Goal: Entertainment & Leisure: Consume media (video, audio)

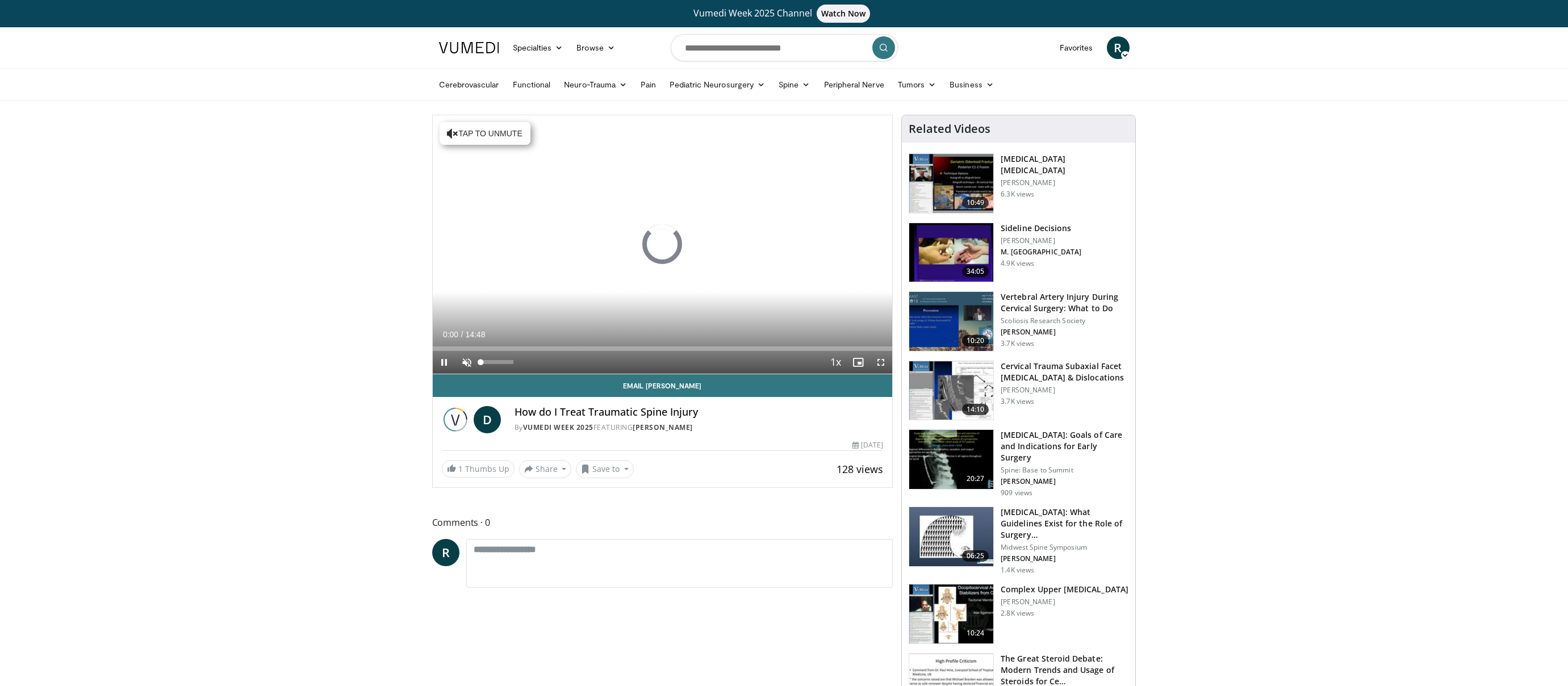
click at [466, 362] on span "Video Player" at bounding box center [466, 362] width 23 height 23
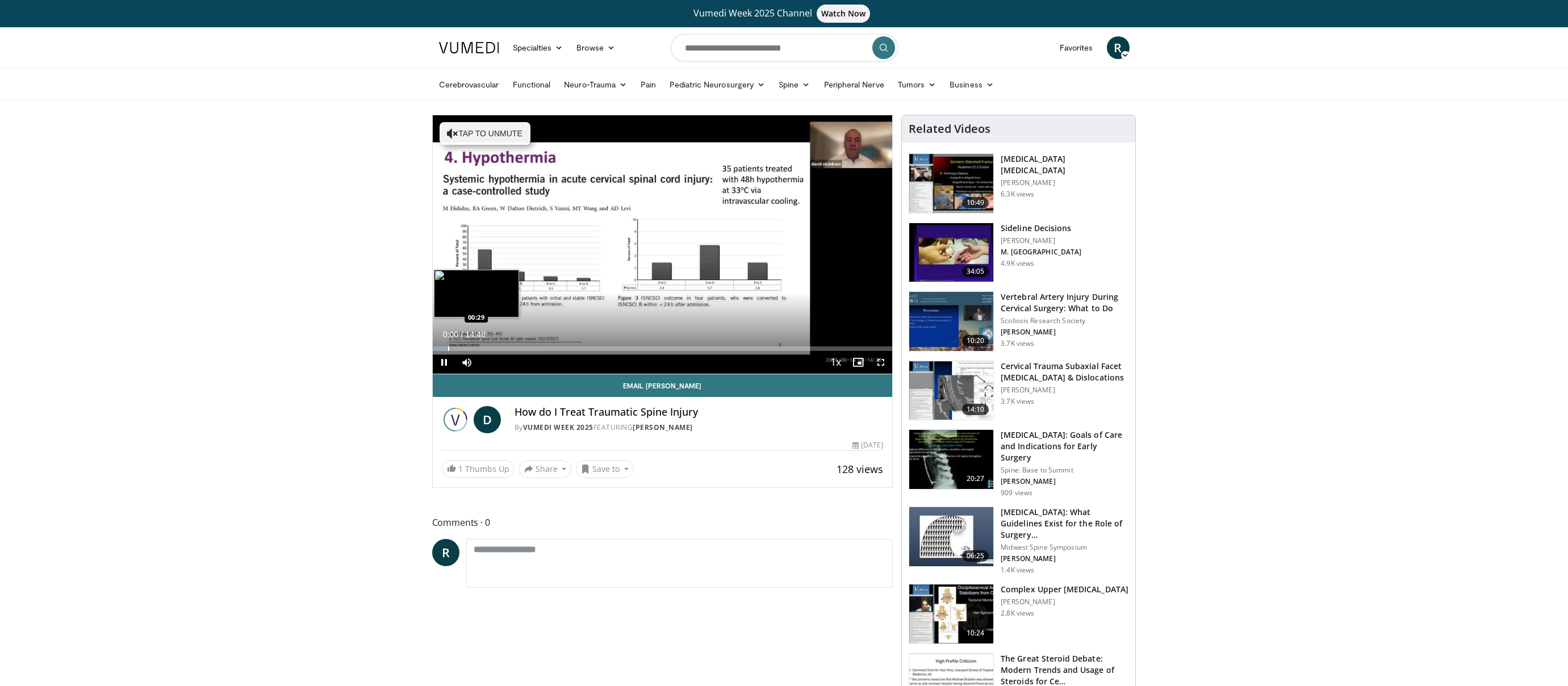
click at [448, 347] on div "Progress Bar" at bounding box center [448, 349] width 1 height 4
click at [481, 347] on div "Progress Bar" at bounding box center [481, 349] width 1 height 4
click at [524, 347] on div "Progress Bar" at bounding box center [524, 349] width 1 height 4
click at [558, 349] on div "Progress Bar" at bounding box center [558, 349] width 1 height 4
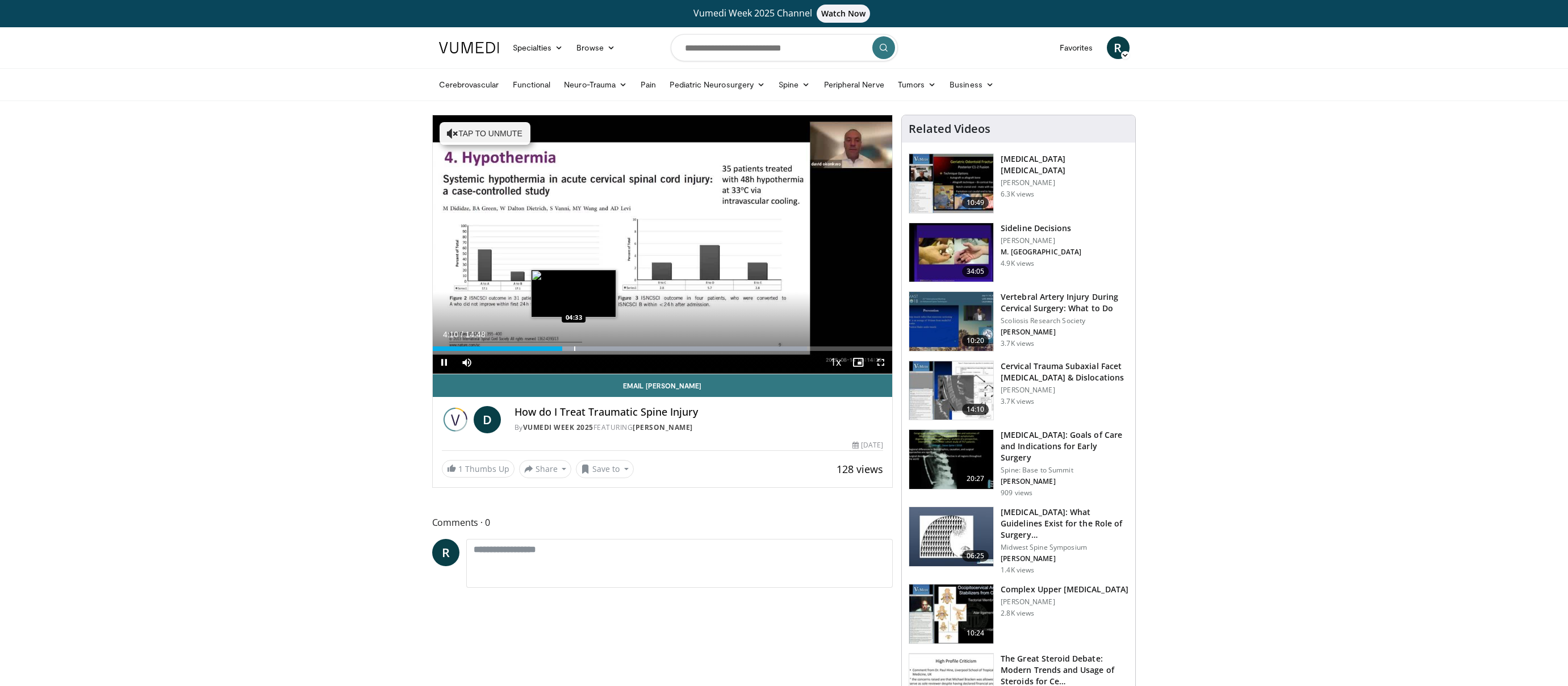
click at [574, 349] on div "Progress Bar" at bounding box center [574, 349] width 1 height 4
click at [594, 349] on div "Progress Bar" at bounding box center [594, 349] width 1 height 4
click at [615, 350] on div "Progress Bar" at bounding box center [615, 349] width 1 height 4
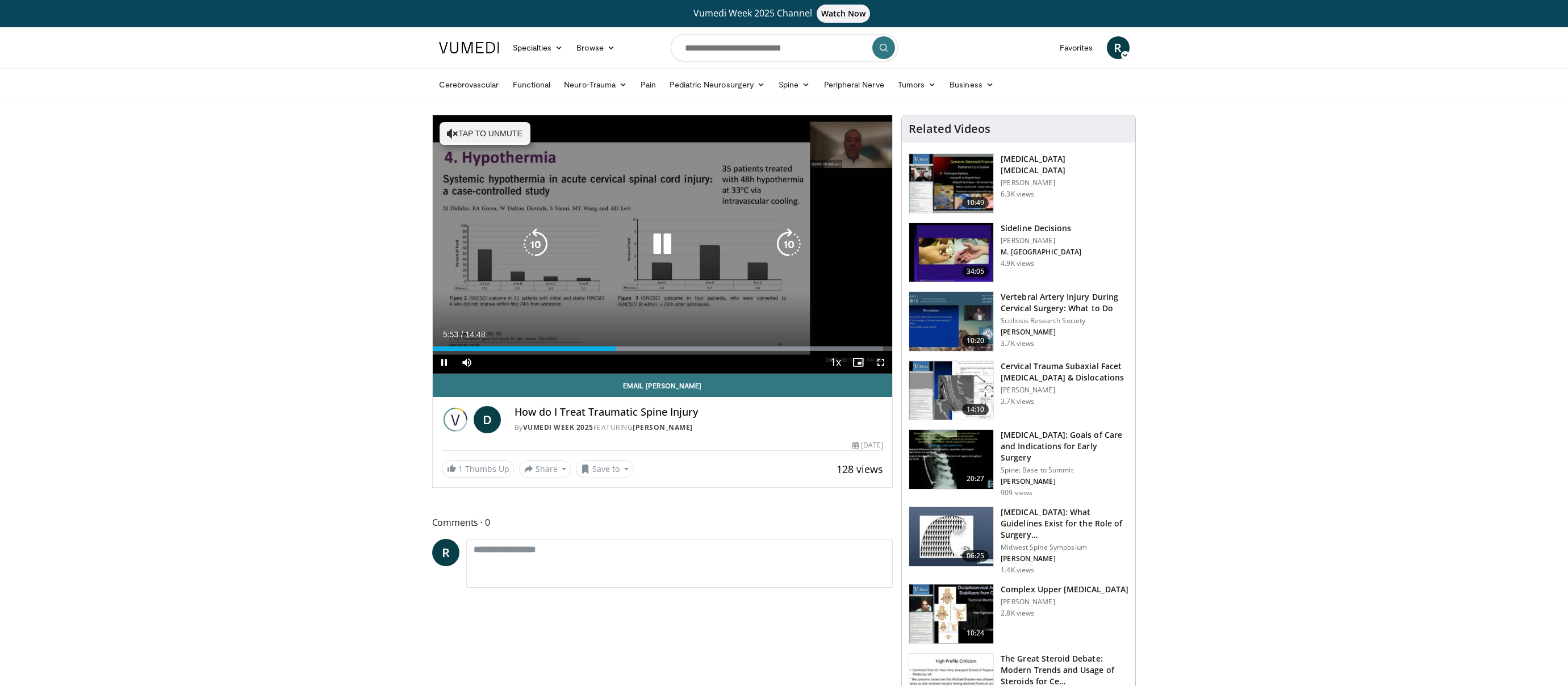
click at [637, 350] on div "Progress Bar" at bounding box center [730, 349] width 305 height 4
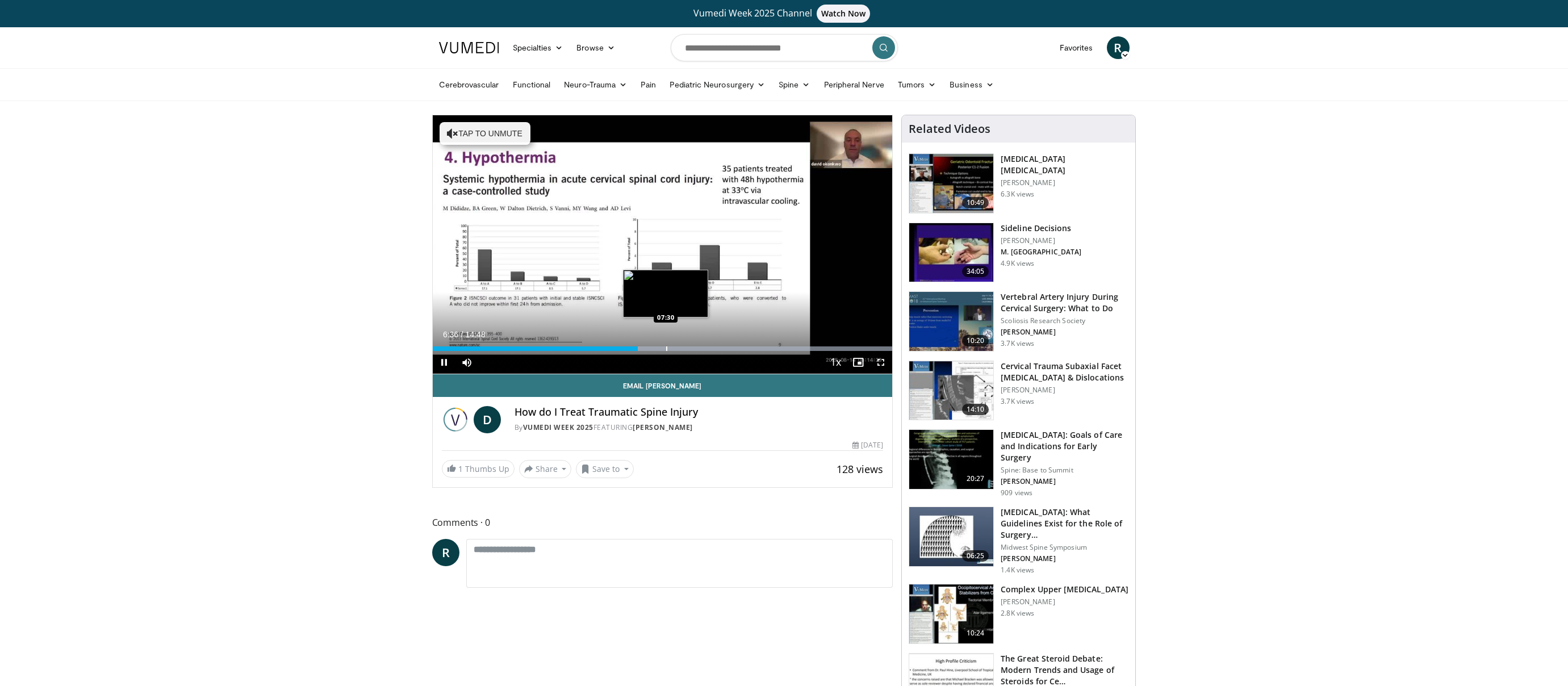
click at [667, 349] on div "Progress Bar" at bounding box center [667, 349] width 1 height 4
click at [692, 347] on div "Progress Bar" at bounding box center [692, 349] width 1 height 4
click at [736, 345] on div "Loaded : 99.99% 08:23 09:46" at bounding box center [662, 345] width 460 height 11
click at [782, 348] on div "Progress Bar" at bounding box center [782, 349] width 1 height 4
click at [816, 348] on div "Progress Bar" at bounding box center [816, 349] width 1 height 4
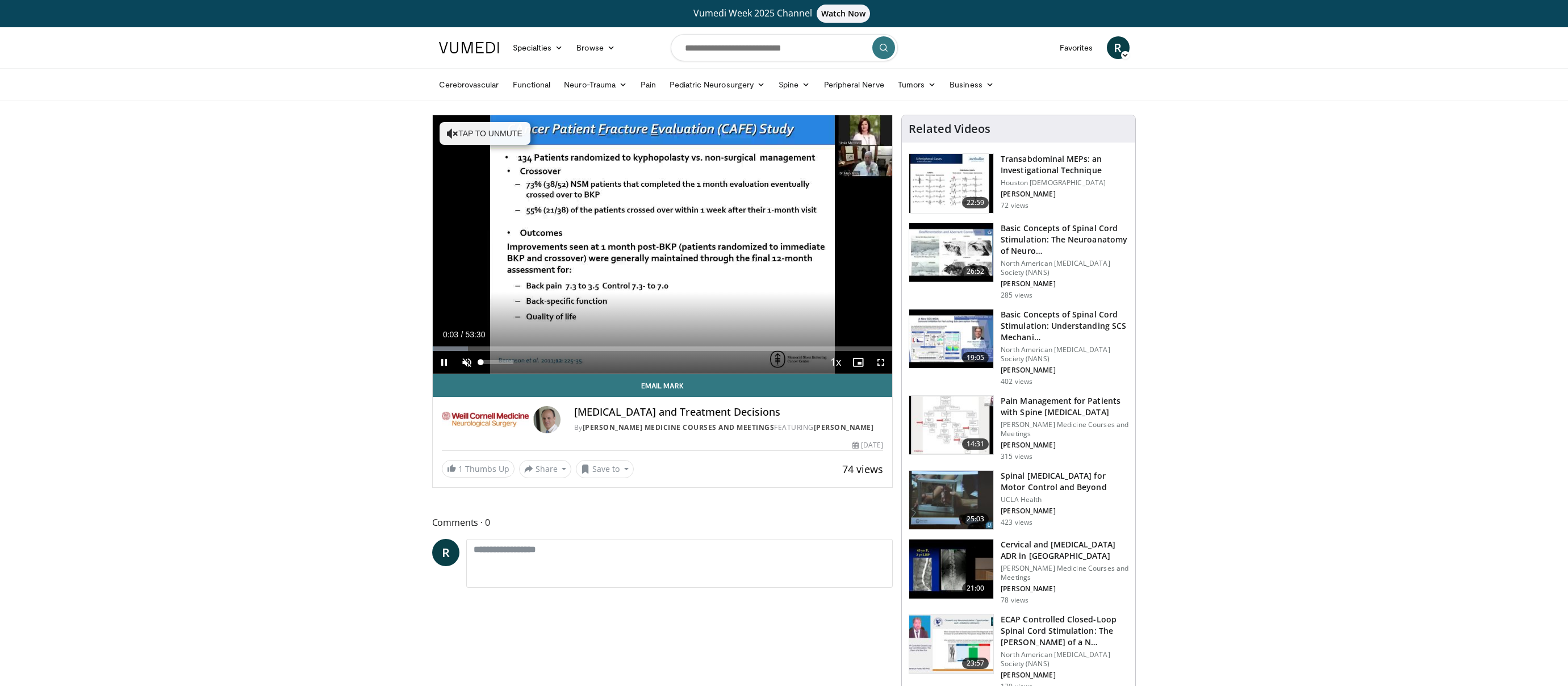
click at [467, 367] on span "Video Player" at bounding box center [466, 362] width 23 height 23
click at [446, 349] on div "Progress Bar" at bounding box center [446, 349] width 1 height 4
click at [880, 362] on span "Video Player" at bounding box center [880, 362] width 23 height 23
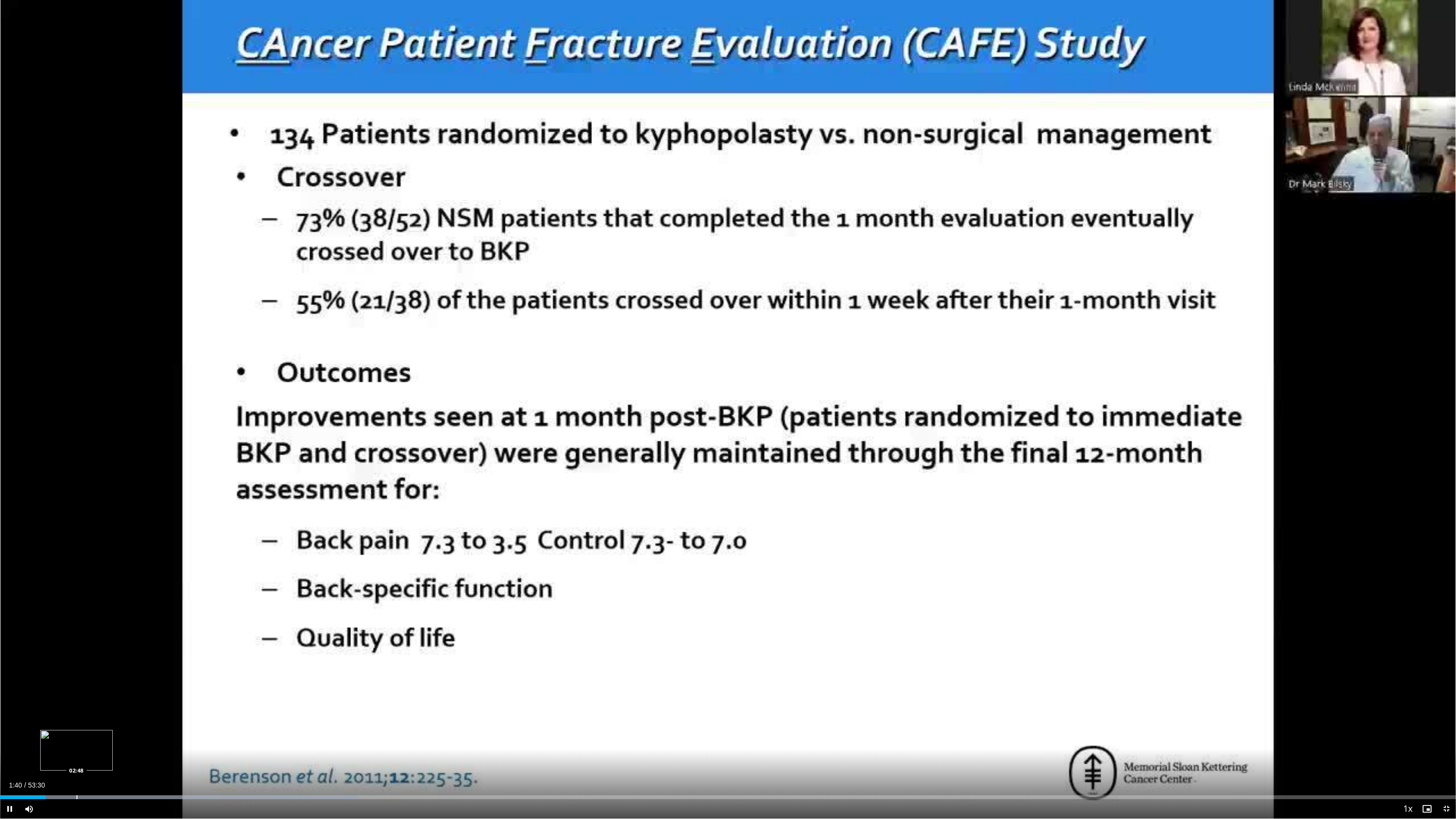
click at [77, 584] on div "Loaded : 24.60% 01:40 02:48" at bounding box center [728, 794] width 1456 height 9
click at [111, 584] on div "Loaded : 27.35% 02:50 04:03" at bounding box center [728, 794] width 1456 height 9
click at [156, 584] on div "Progress Bar" at bounding box center [156, 797] width 1 height 4
click at [202, 584] on div "Progress Bar" at bounding box center [202, 797] width 1 height 4
click at [249, 584] on div "Progress Bar" at bounding box center [249, 797] width 1 height 4
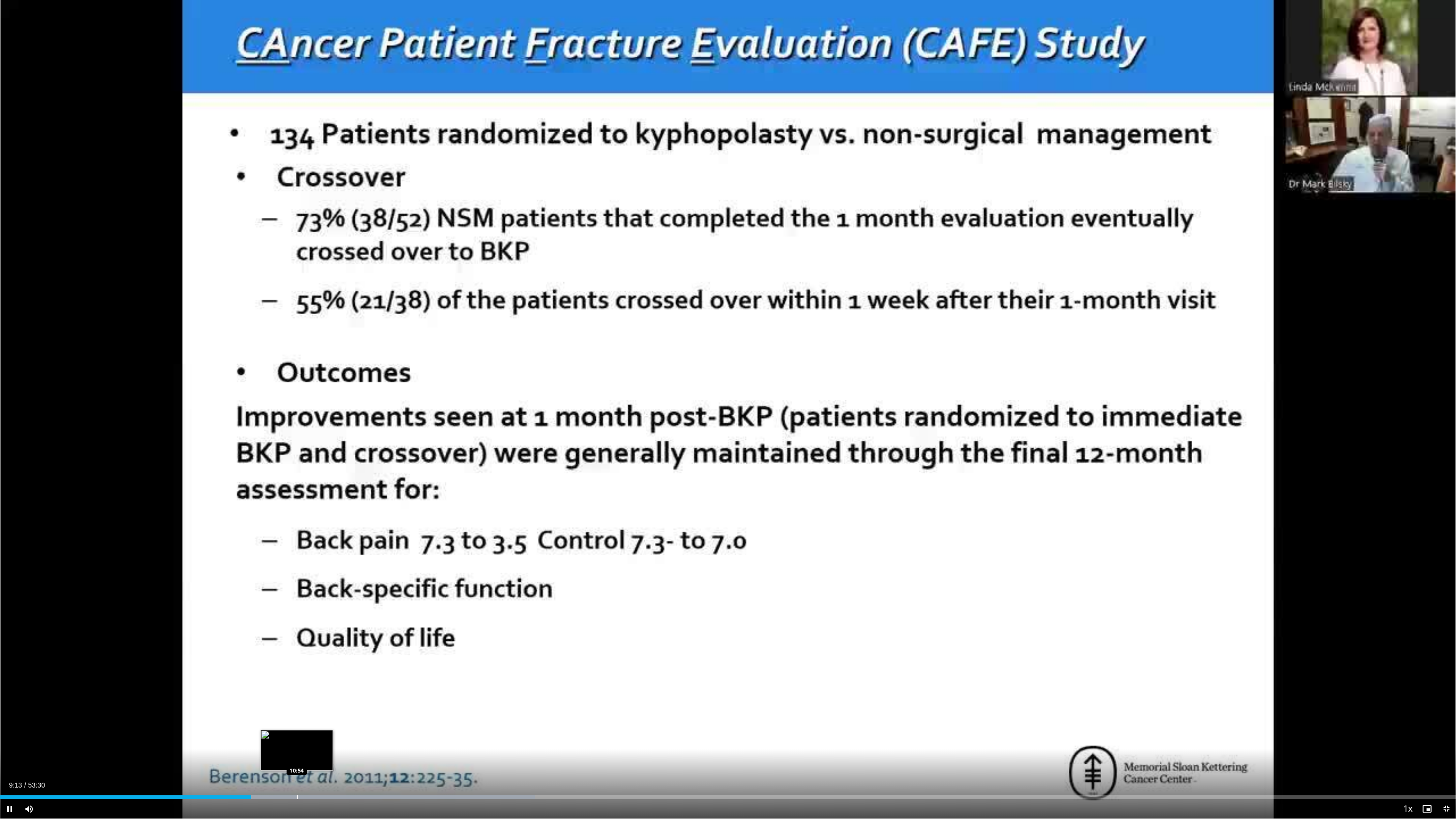
click at [297, 584] on div "Loaded : 36.75% 09:13 10:54" at bounding box center [728, 794] width 1456 height 9
click at [347, 584] on div "Loaded : 39.79% 10:59 12:44" at bounding box center [728, 794] width 1456 height 9
click at [390, 584] on div "Progress Bar" at bounding box center [390, 797] width 1 height 4
click at [445, 584] on div "Progress Bar" at bounding box center [445, 797] width 1 height 4
click at [467, 584] on div "Loaded : 47.88% 16:24 17:10" at bounding box center [728, 794] width 1456 height 9
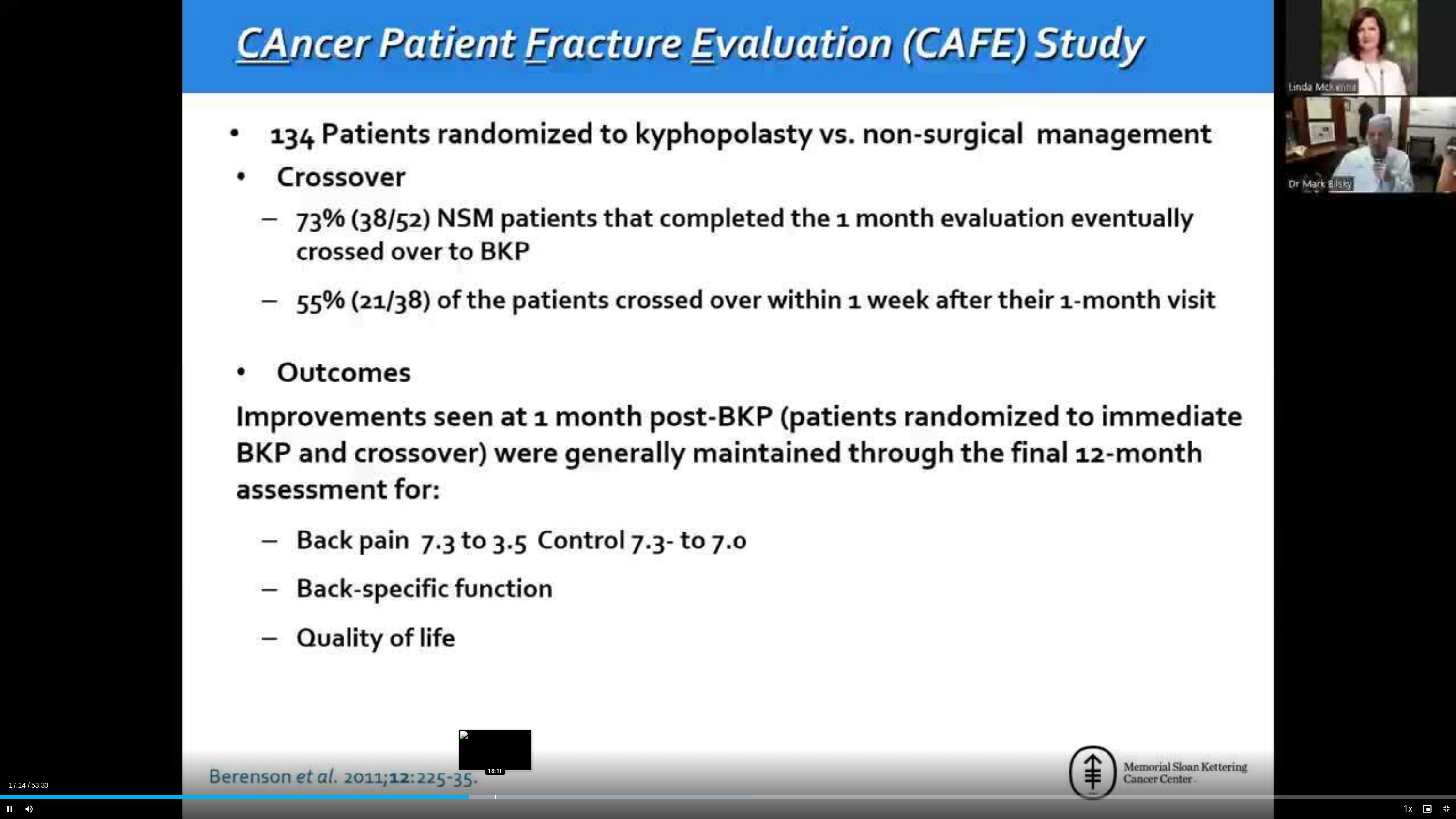
click at [495, 584] on div "Progress Bar" at bounding box center [495, 797] width 1 height 4
click at [490, 584] on div "18:14" at bounding box center [248, 797] width 496 height 4
click at [507, 584] on div "Progress Bar" at bounding box center [507, 797] width 1 height 4
click at [543, 584] on div "Loaded : 54.72% 18:41 19:56" at bounding box center [728, 794] width 1456 height 9
click at [571, 584] on div "Progress Bar" at bounding box center [571, 797] width 1 height 4
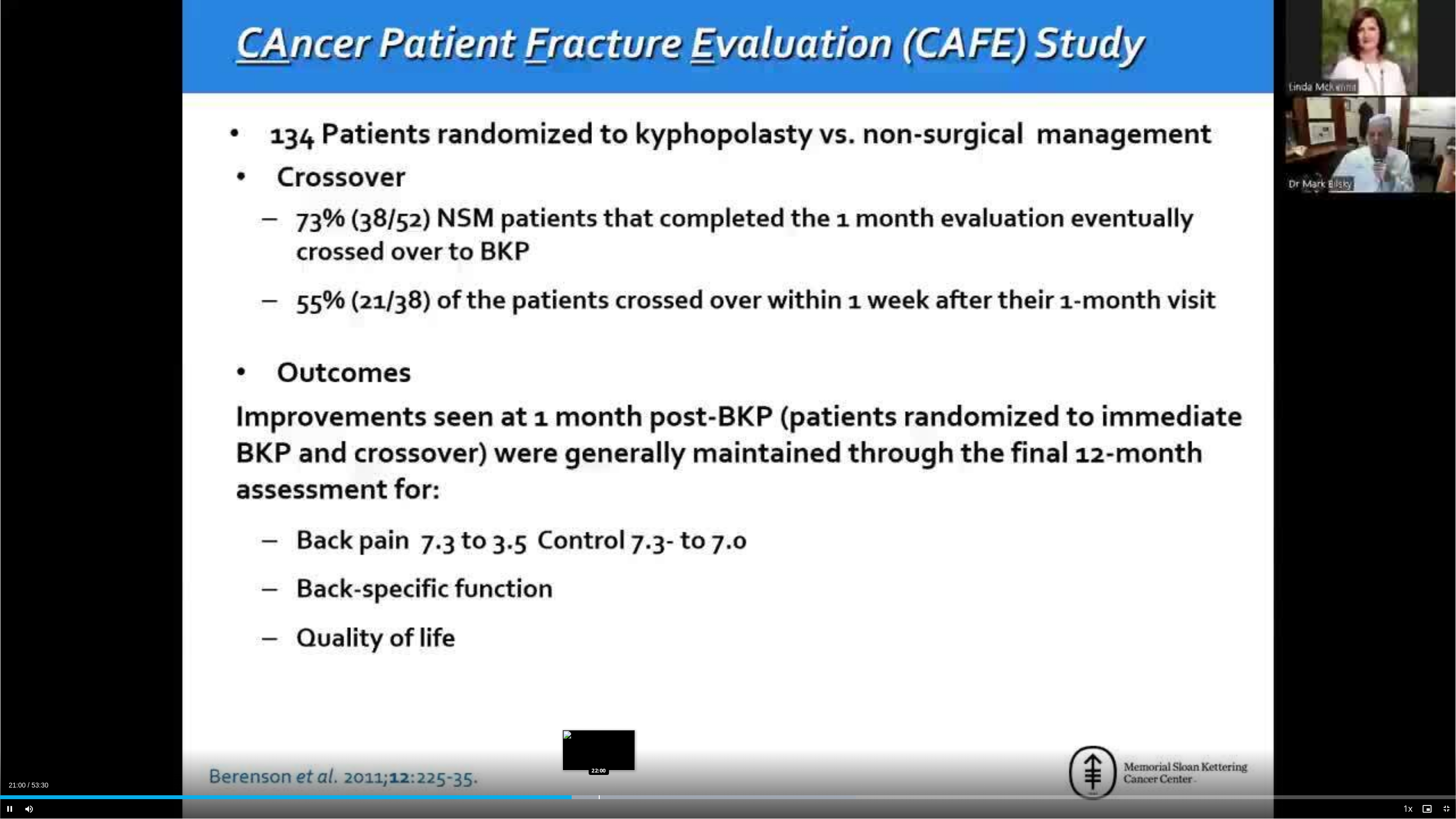
click at [599, 584] on div "Loaded : 58.77% 21:00 22:00" at bounding box center [728, 794] width 1456 height 9
click at [633, 584] on div "Loaded : 60.73% 22:06 23:16" at bounding box center [728, 794] width 1456 height 9
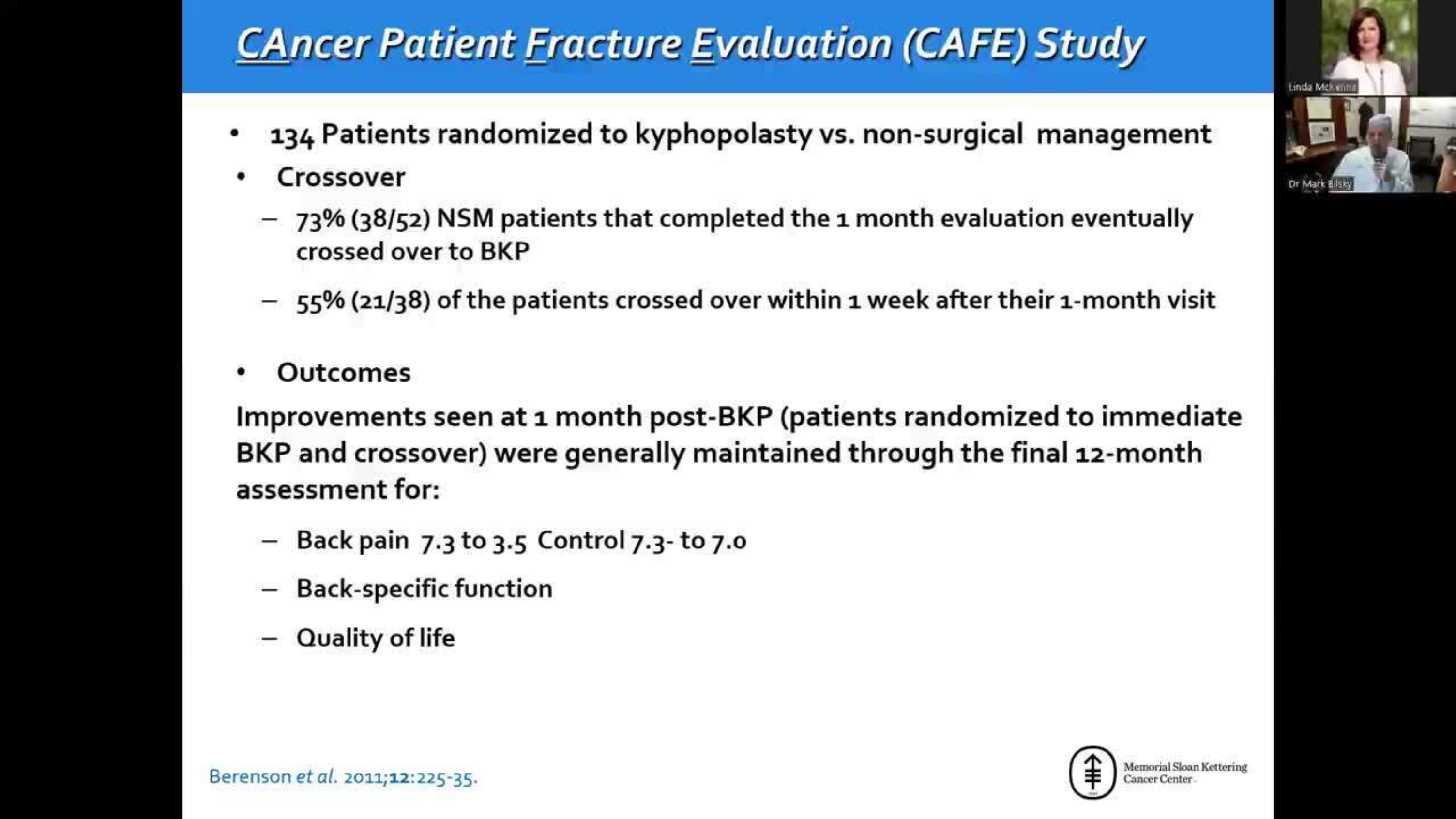
click at [666, 584] on div "10 seconds Tap to unmute" at bounding box center [728, 409] width 1456 height 819
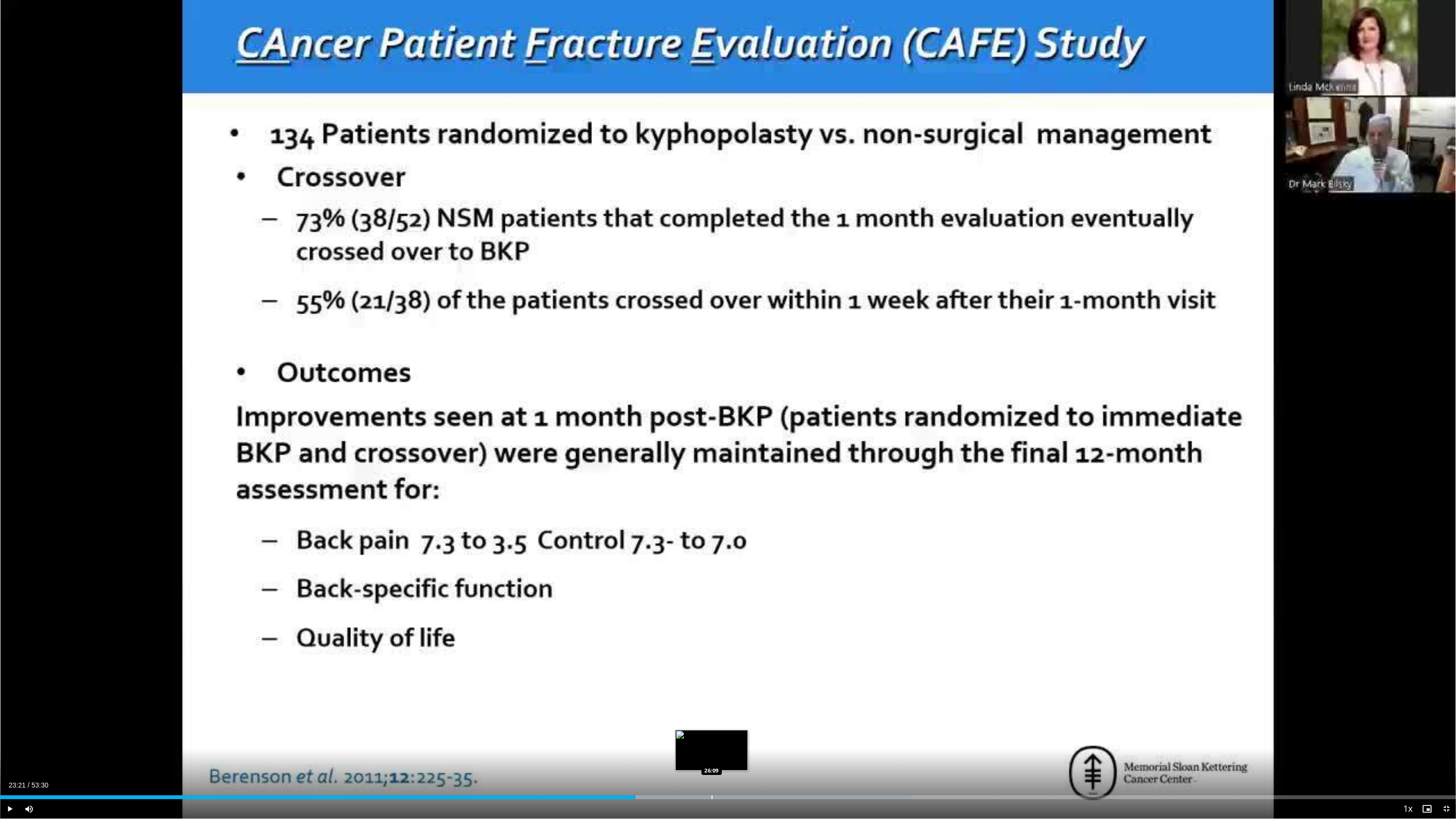
click at [712, 584] on div "Loaded : 62.60% 23:21 26:09" at bounding box center [728, 794] width 1456 height 9
